Goal: Information Seeking & Learning: Check status

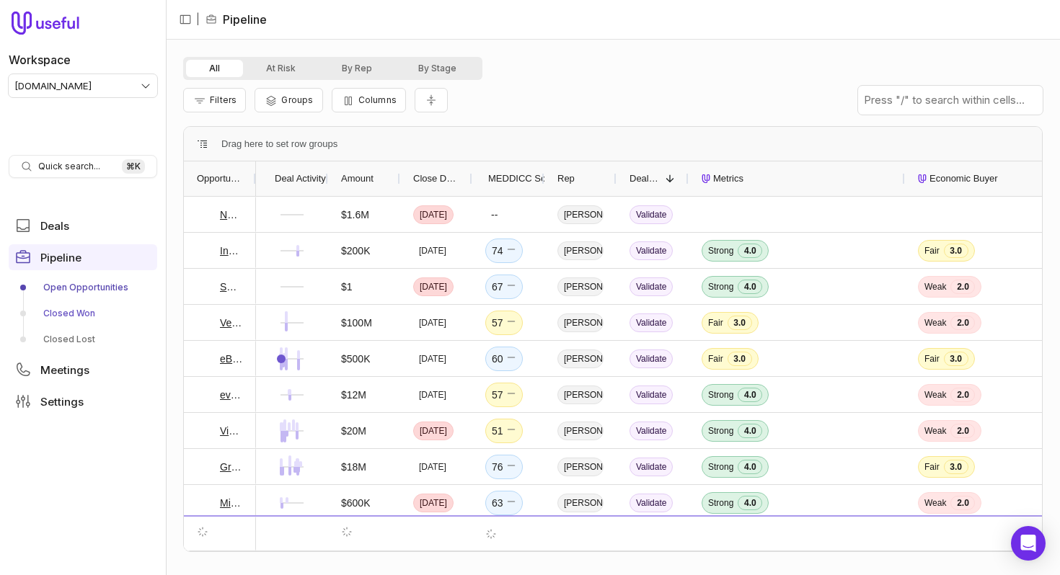
click at [84, 311] on link "Closed Won" at bounding box center [83, 313] width 149 height 23
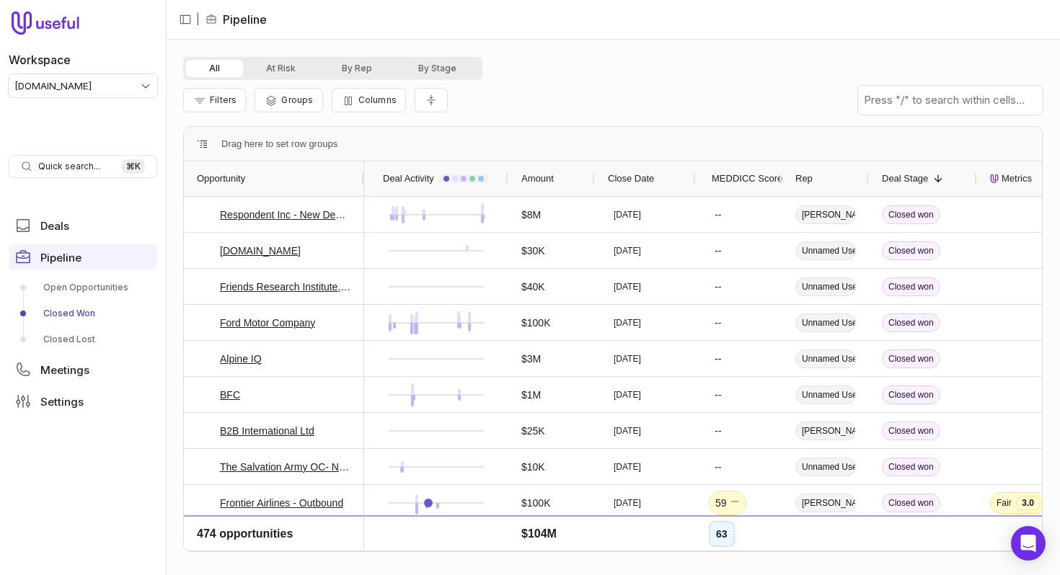
click at [628, 166] on div "Close Date" at bounding box center [645, 178] width 75 height 27
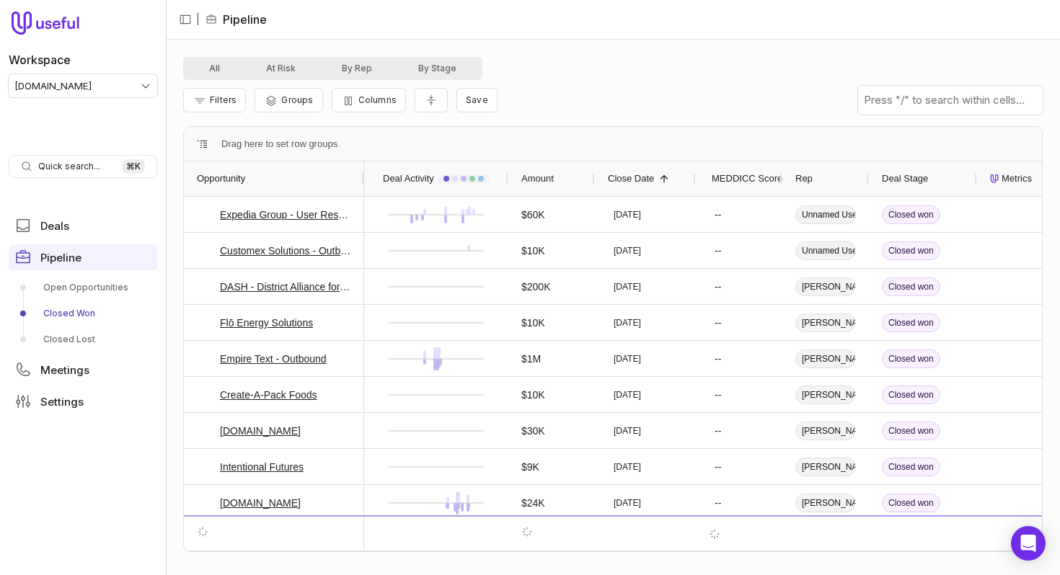
click at [645, 180] on span "Close Date" at bounding box center [631, 178] width 46 height 17
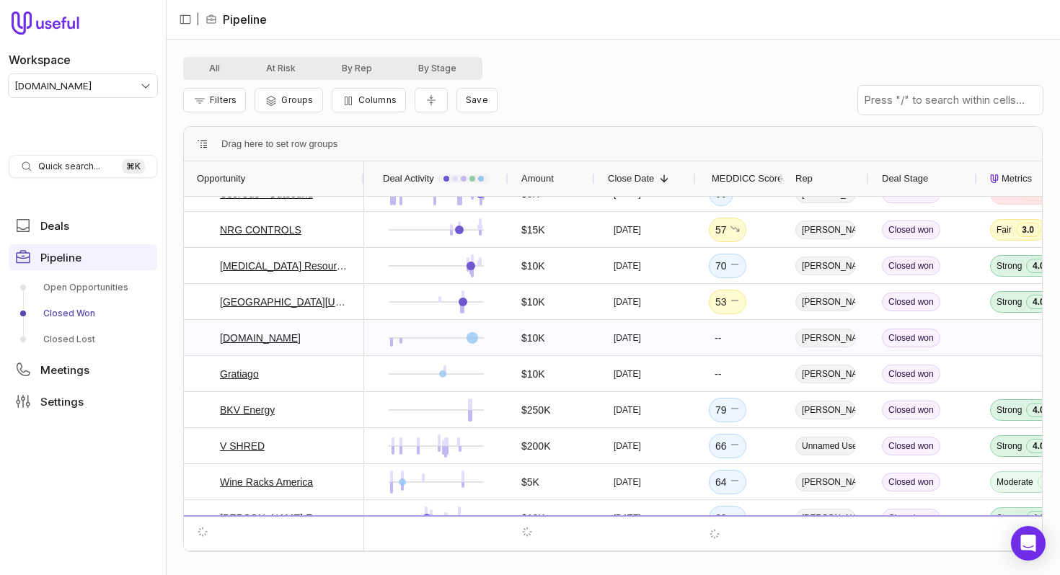
scroll to position [207, 0]
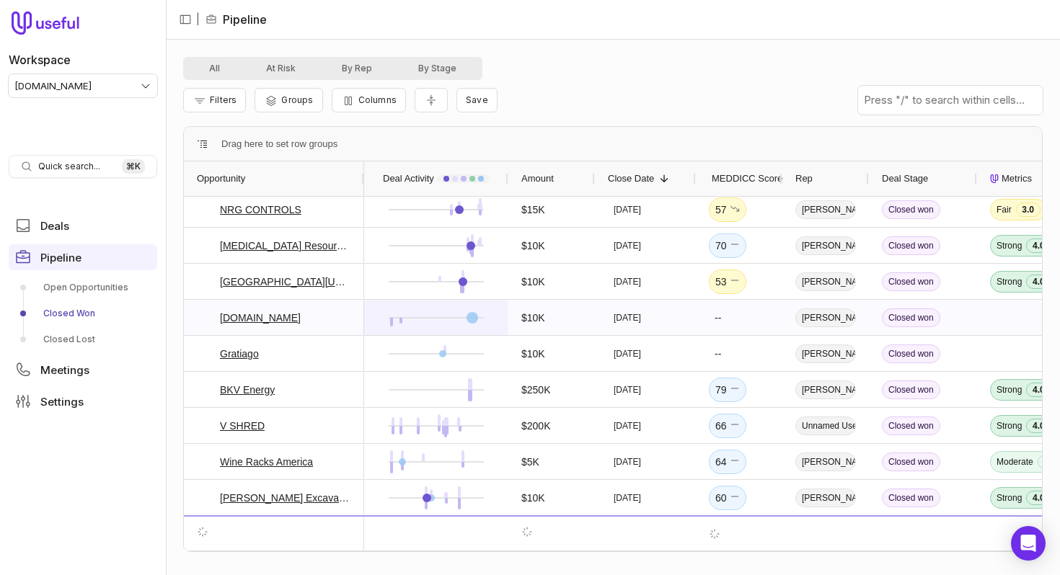
click at [472, 317] on div at bounding box center [472, 318] width 12 height 12
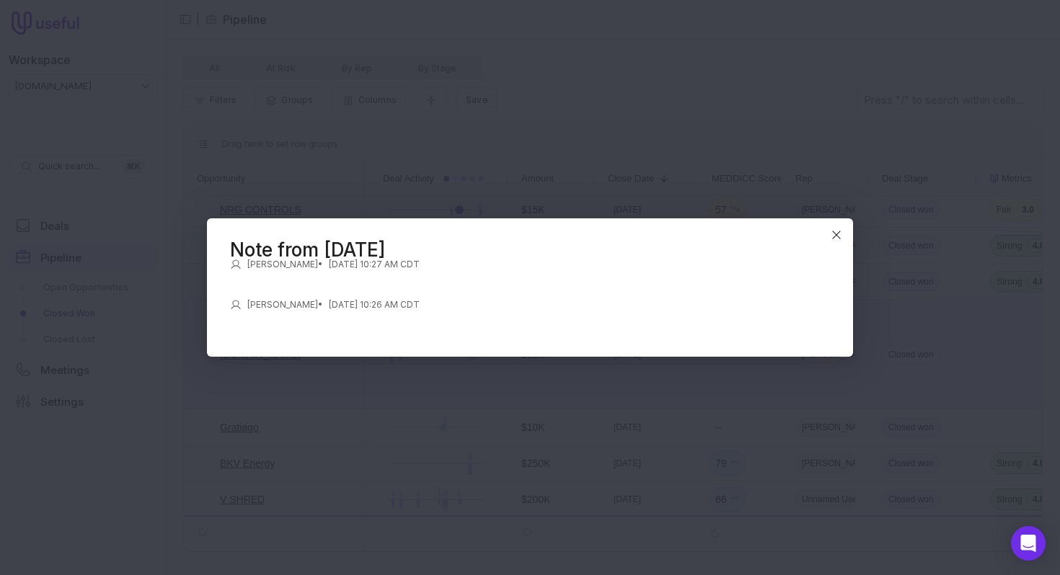
click at [360, 301] on time "[DATE] 10:26 AM CDT" at bounding box center [374, 305] width 91 height 12
click at [364, 262] on time "[DATE] 10:27 AM CDT" at bounding box center [374, 265] width 91 height 12
click at [839, 236] on icon "Close" at bounding box center [836, 235] width 13 height 13
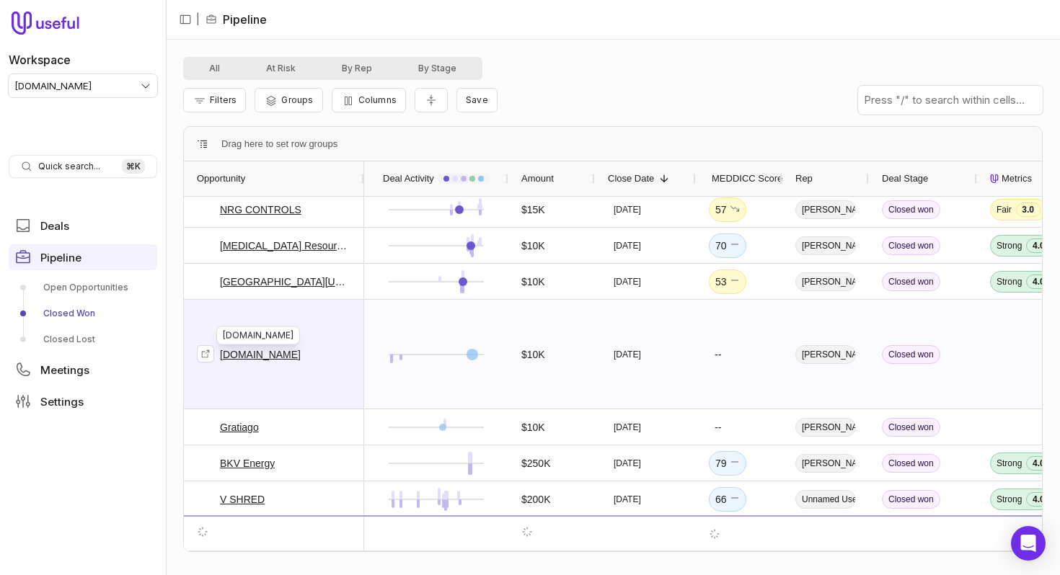
click at [252, 358] on link "[DOMAIN_NAME]" at bounding box center [260, 354] width 81 height 17
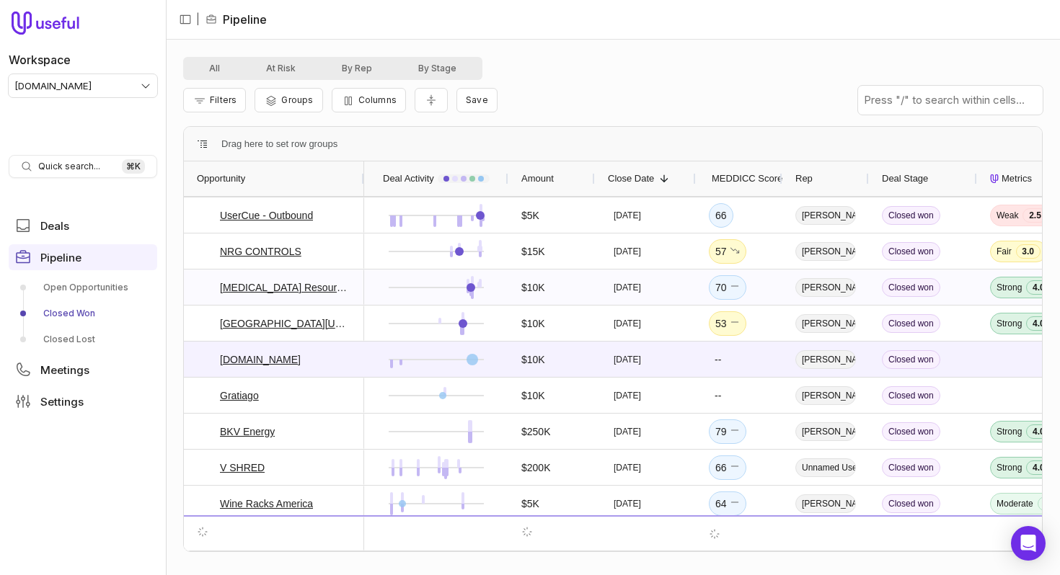
scroll to position [246, 0]
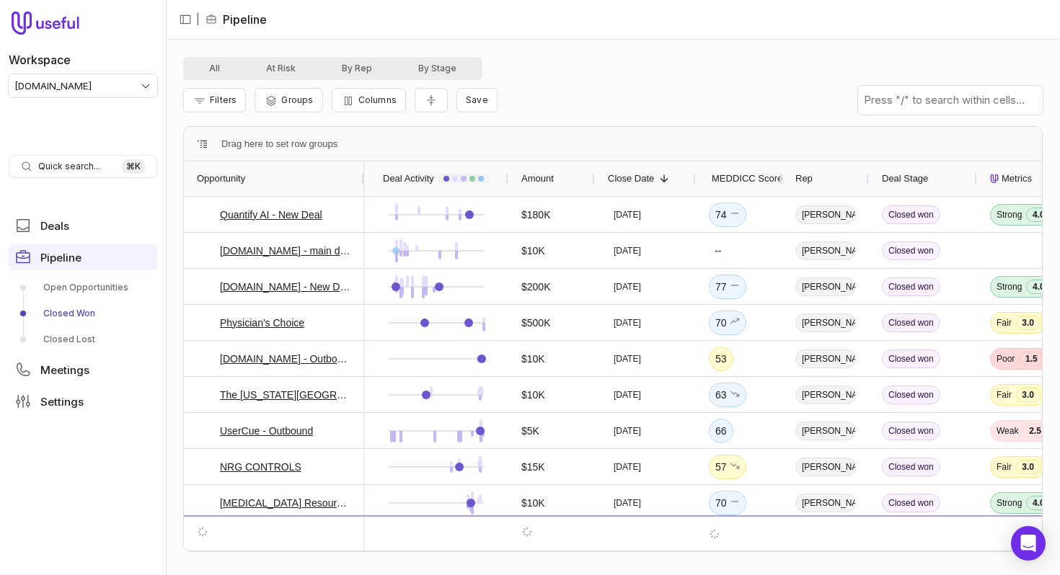
click at [676, 86] on div "Filters Groups Columns Save" at bounding box center [612, 100] width 859 height 40
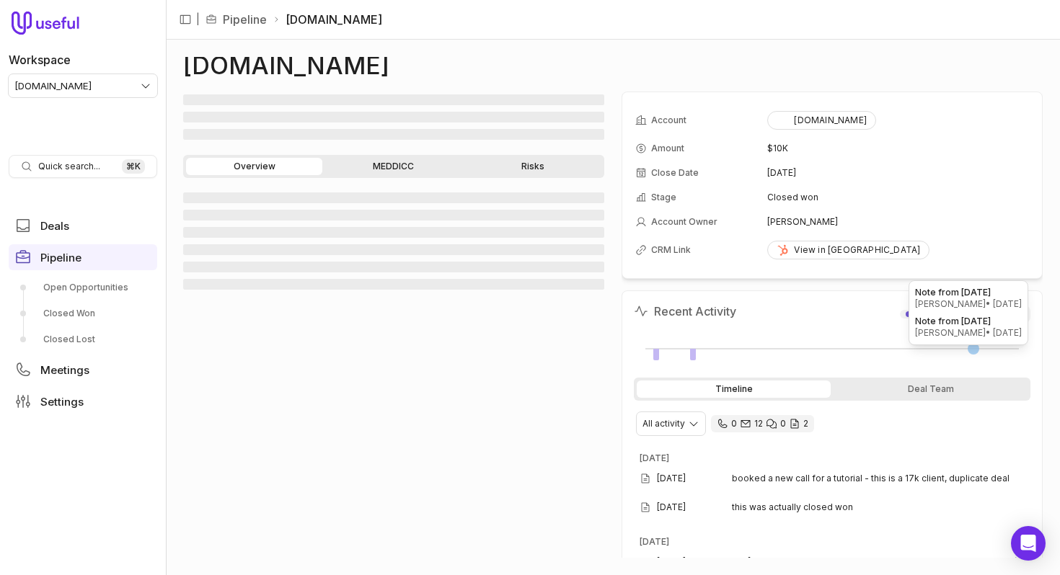
click at [975, 348] on div at bounding box center [974, 349] width 12 height 12
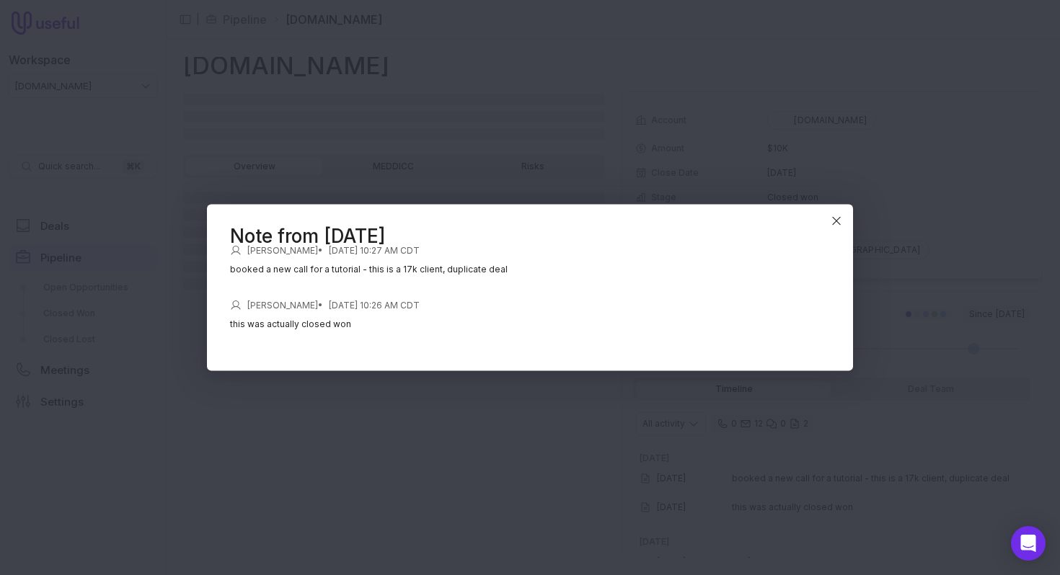
click at [446, 268] on p "booked a new call for a tutorial - this is a 17k client, duplicate deal" at bounding box center [530, 269] width 600 height 14
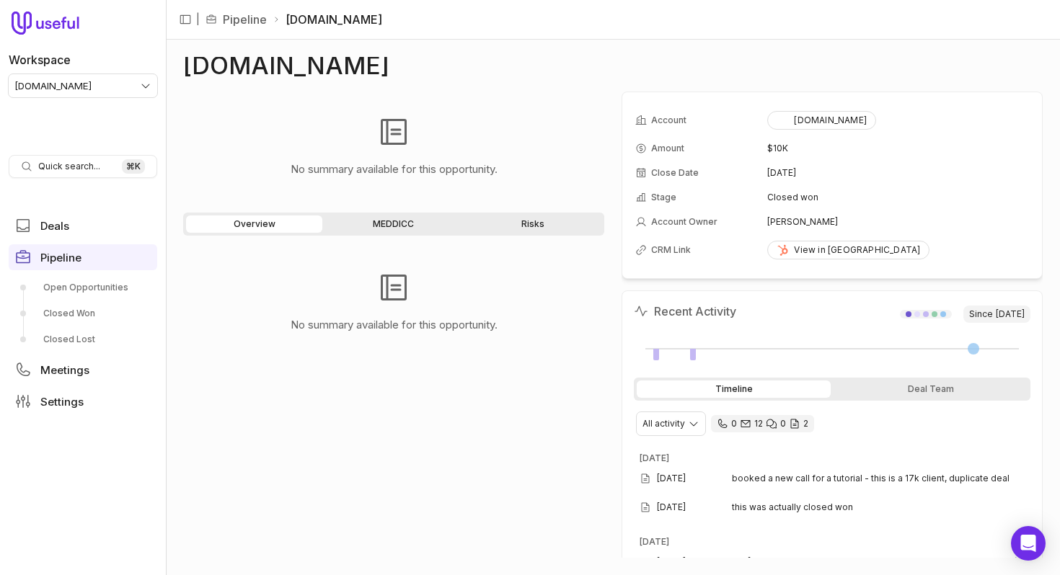
click at [740, 422] on icon "0 calls and 12 email threads" at bounding box center [746, 424] width 12 height 12
click at [552, 407] on div "No summary available for this opportunity." at bounding box center [393, 402] width 421 height 311
